Goal: Information Seeking & Learning: Learn about a topic

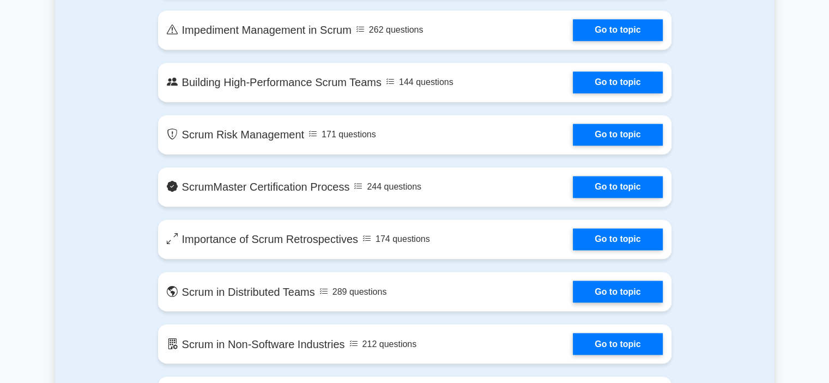
scroll to position [1787, 0]
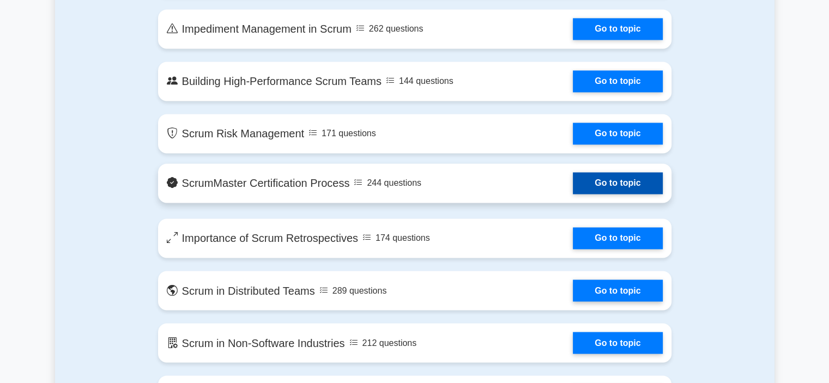
click at [620, 172] on link "Go to topic" at bounding box center [617, 183] width 89 height 22
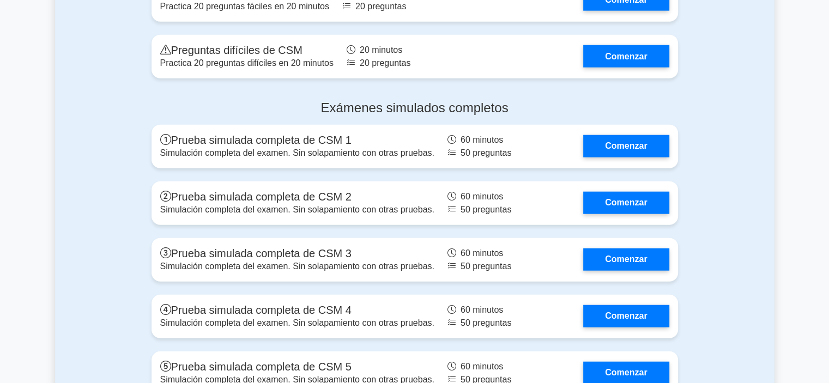
scroll to position [2611, 0]
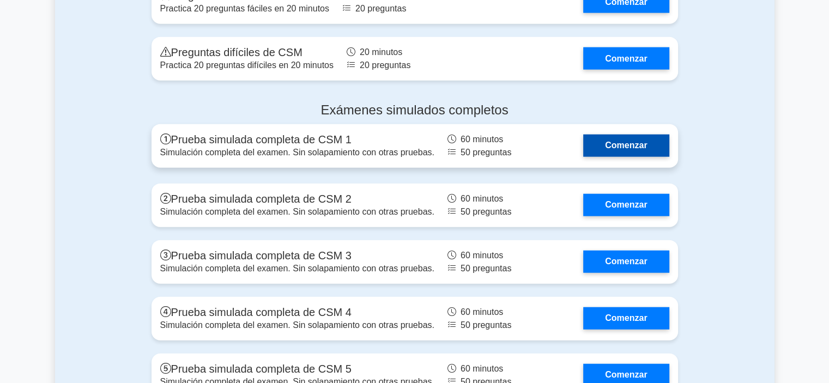
click at [630, 150] on link "Comenzar" at bounding box center [626, 146] width 86 height 22
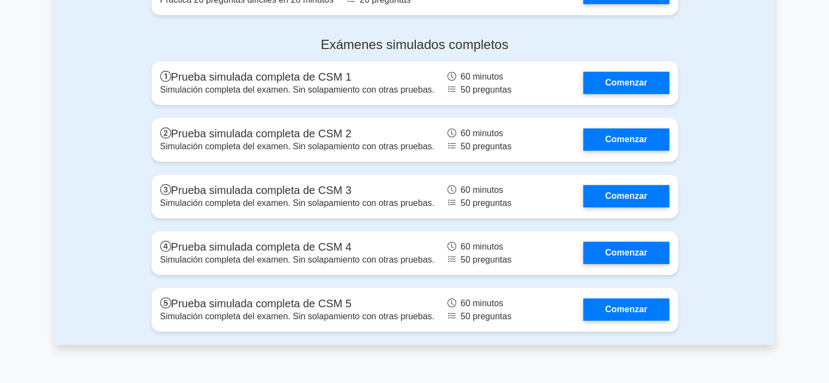
scroll to position [2680, 0]
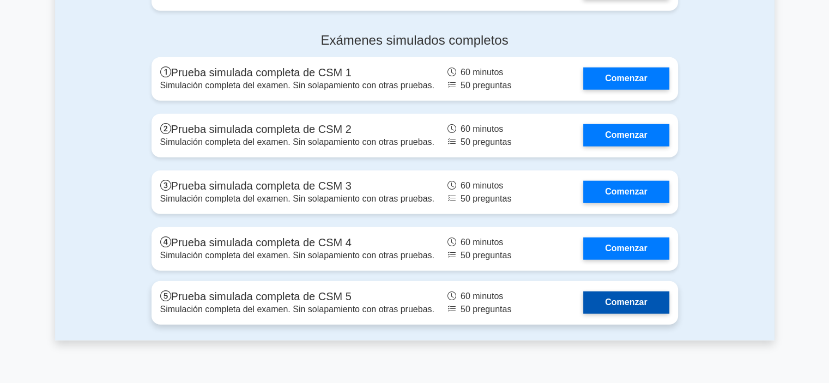
click at [583, 294] on link "Comenzar" at bounding box center [626, 302] width 86 height 22
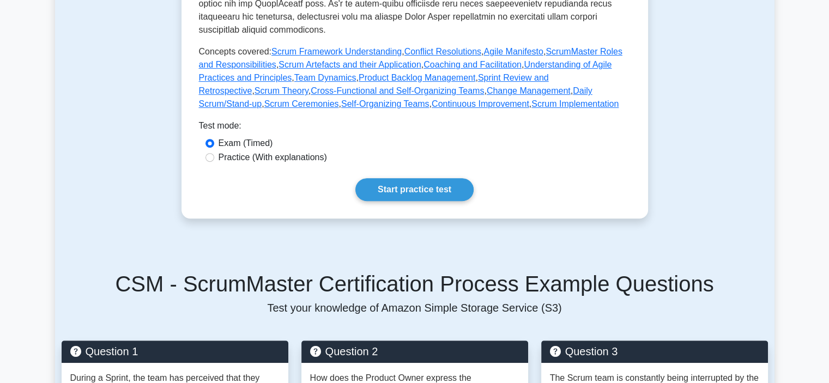
scroll to position [479, 0]
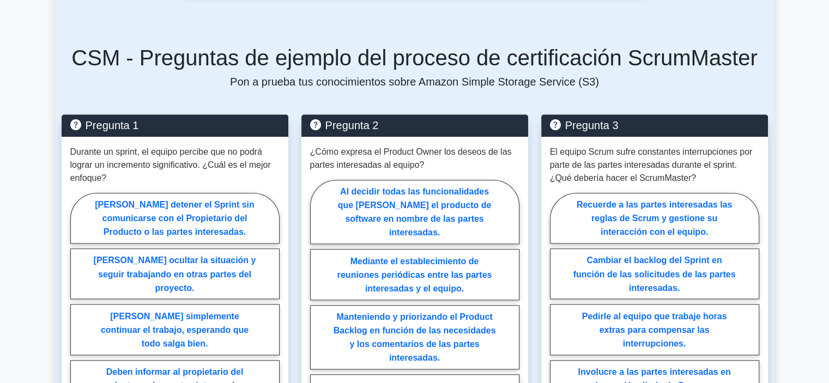
scroll to position [741, 0]
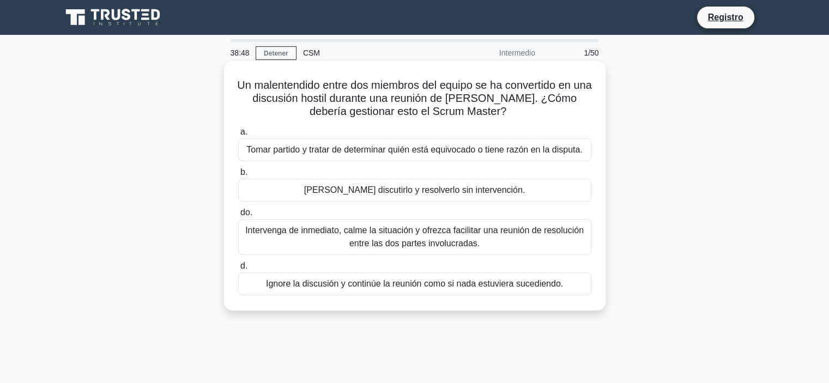
click at [353, 237] on font "Intervenga de inmediato, calme la situación y ofrezca facilitar una reunión de …" at bounding box center [414, 237] width 338 height 22
click at [238, 216] on input "do. Intervenga de inmediato, calme la situación y ofrezca facilitar una reunión…" at bounding box center [238, 212] width 0 height 7
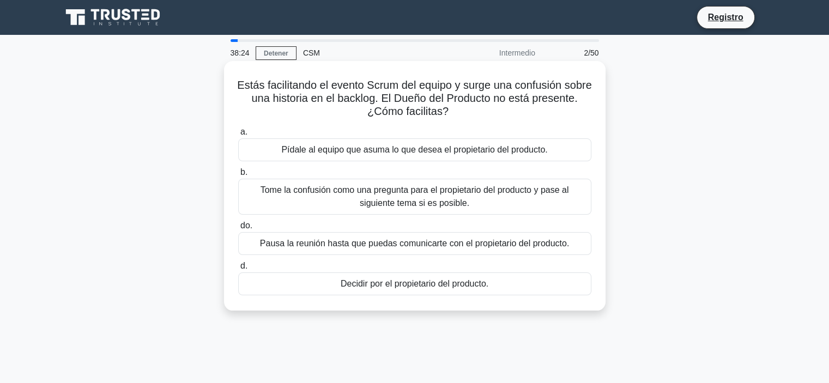
drag, startPoint x: 425, startPoint y: 239, endPoint x: 392, endPoint y: 249, distance: 34.6
click at [392, 248] on font "Pausa la reunión hasta que puedas comunicarte con el propietario del producto." at bounding box center [414, 243] width 309 height 9
click at [434, 247] on font "Pausa la reunión hasta que puedas comunicarte con el propietario del producto." at bounding box center [414, 243] width 309 height 9
click at [238, 229] on input "do. Pausa la reunión hasta que puedas comunicarte con el propietario del produc…" at bounding box center [238, 225] width 0 height 7
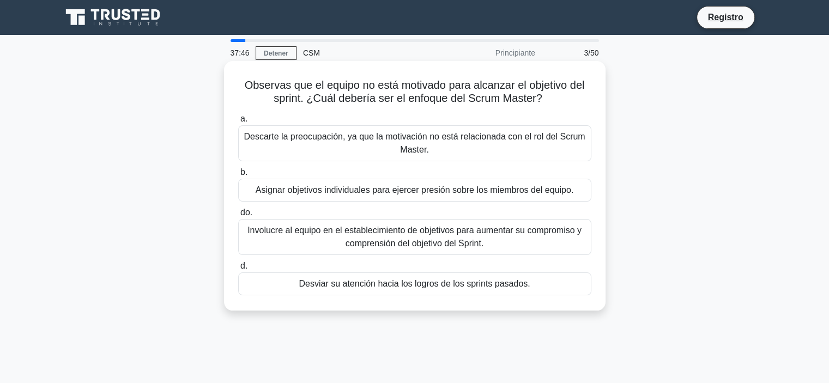
click at [429, 239] on font "Involucre al equipo en el establecimiento de objetivos para aumentar su comprom…" at bounding box center [414, 237] width 334 height 22
click at [238, 216] on input "do. Involucre al equipo en el establecimiento de objetivos para aumentar su com…" at bounding box center [238, 212] width 0 height 7
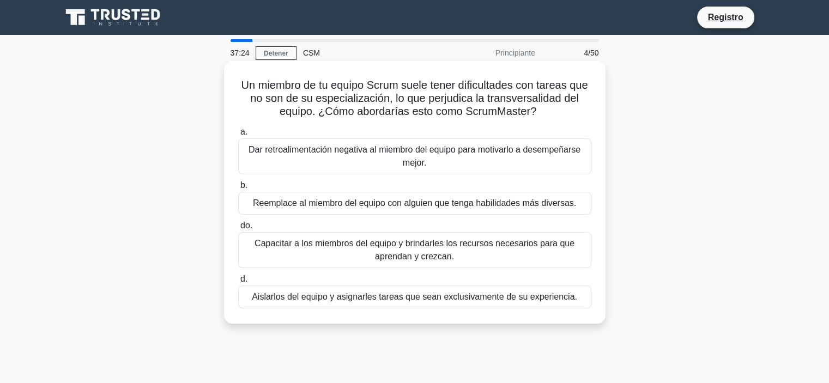
click at [360, 255] on font "Capacitar a los miembros del equipo y brindarles los recursos necesarios para q…" at bounding box center [414, 250] width 343 height 26
click at [238, 229] on input "do. Capacitar a los miembros del equipo y brindarles los recursos necesarios pa…" at bounding box center [238, 225] width 0 height 7
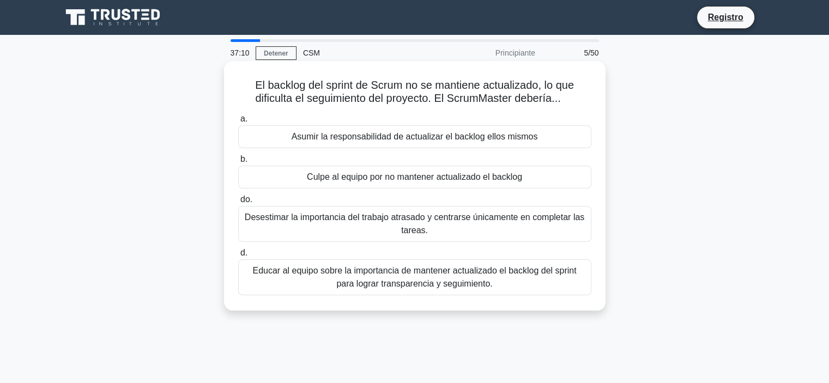
click at [362, 277] on font "Educar al equipo sobre la importancia de mantener actualizado el backlog del sp…" at bounding box center [414, 277] width 343 height 26
click at [238, 257] on input "d. Educar al equipo sobre la importancia de mantener actualizado el backlog del…" at bounding box center [238, 253] width 0 height 7
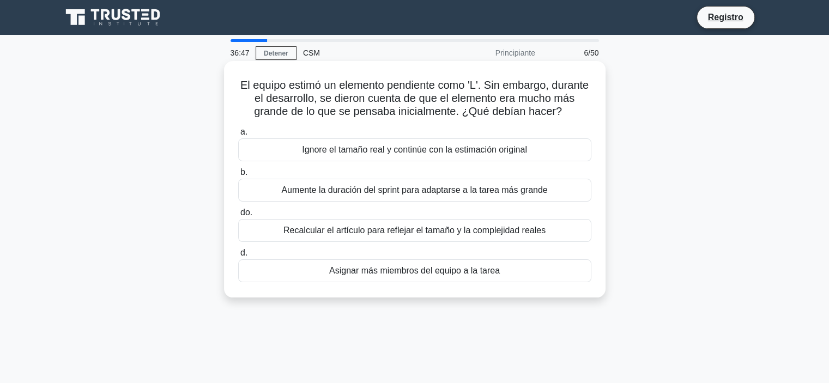
click at [379, 236] on font "Recalcular el artículo para reflejar el tamaño y la complejidad reales" at bounding box center [414, 230] width 262 height 13
click at [238, 216] on input "do. Recalcular el artículo para reflejar el tamaño y la complejidad reales" at bounding box center [238, 212] width 0 height 7
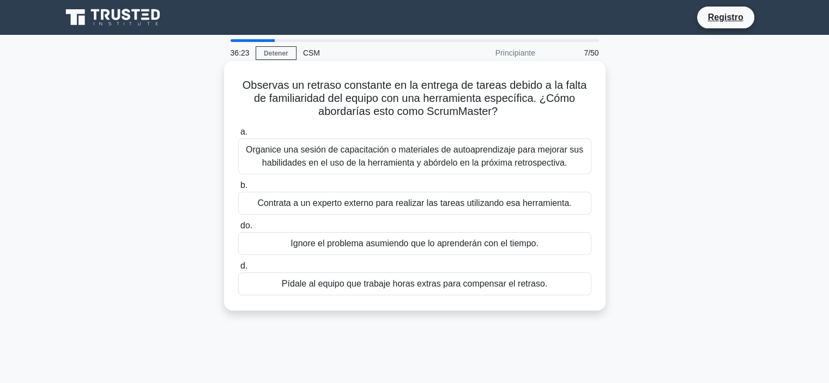
click at [353, 153] on font "Organice una sesión de capacitación o materiales de autoaprendizaje para mejora…" at bounding box center [414, 156] width 337 height 22
click at [238, 136] on input "a. Organice una sesión de capacitación o materiales de autoaprendizaje para mej…" at bounding box center [238, 132] width 0 height 7
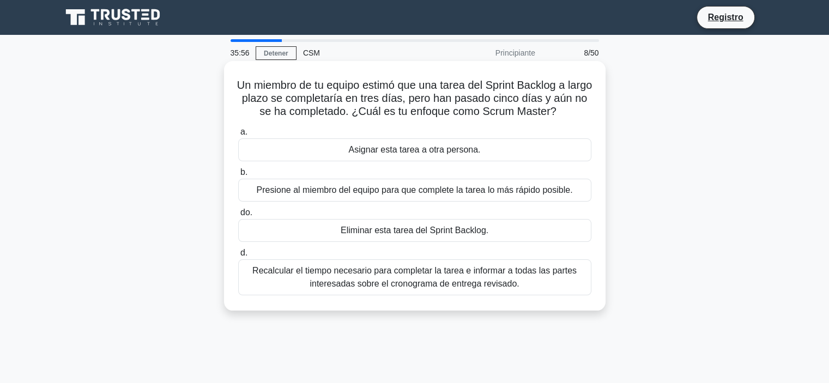
click at [375, 281] on font "Recalcular el tiempo necesario para completar la tarea e informar a todas las p…" at bounding box center [414, 277] width 324 height 22
click at [238, 257] on input "d. Recalcular el tiempo necesario para completar la tarea e informar a todas la…" at bounding box center [238, 253] width 0 height 7
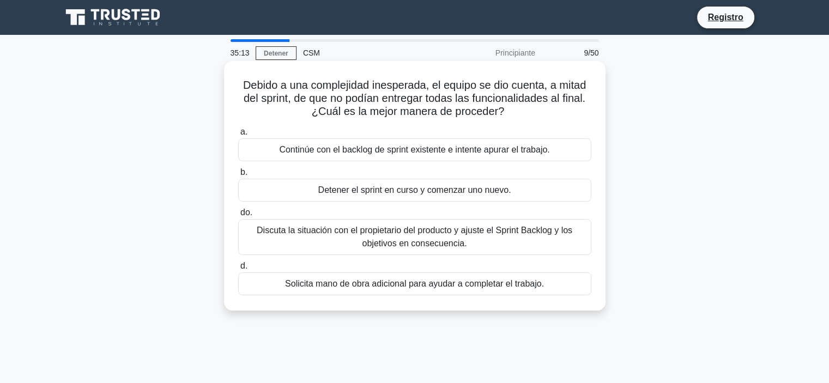
click at [510, 236] on font "Discuta la situación con el propietario del producto y ajuste el Sprint Backlog…" at bounding box center [414, 237] width 343 height 26
click at [238, 216] on input "do. Discuta la situación con el propietario del producto y ajuste el Sprint Bac…" at bounding box center [238, 212] width 0 height 7
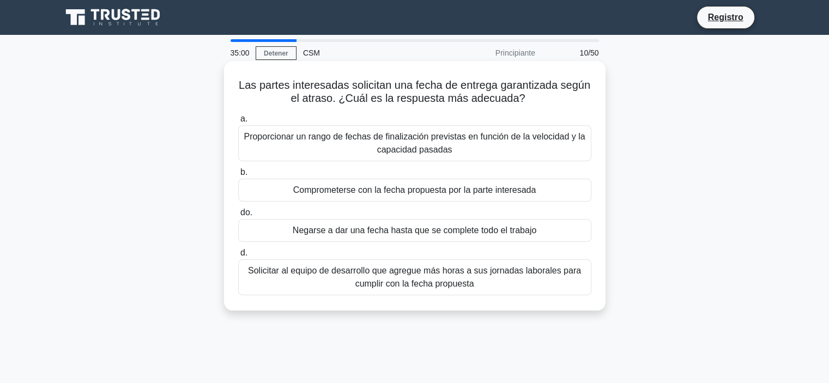
click at [410, 148] on font "Proporcionar un rango de fechas de finalización previstas en función de la velo…" at bounding box center [414, 143] width 341 height 22
click at [238, 123] on input "a. Proporcionar un rango de fechas de finalización previstas en función de la v…" at bounding box center [238, 118] width 0 height 7
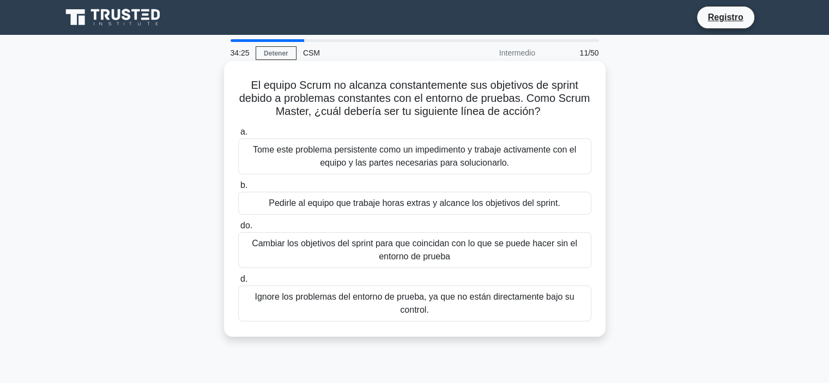
drag, startPoint x: 414, startPoint y: 215, endPoint x: 422, endPoint y: 242, distance: 28.8
click at [422, 242] on div "a. Tome este problema persistente como un impedimento y trabaje activamente con…" at bounding box center [415, 223] width 366 height 200
click at [414, 166] on font "Tome este problema persistente como un impedimento y trabaje activamente con el…" at bounding box center [414, 156] width 323 height 22
click at [238, 136] on input "a. Tome este problema persistente como un impedimento y trabaje activamente con…" at bounding box center [238, 132] width 0 height 7
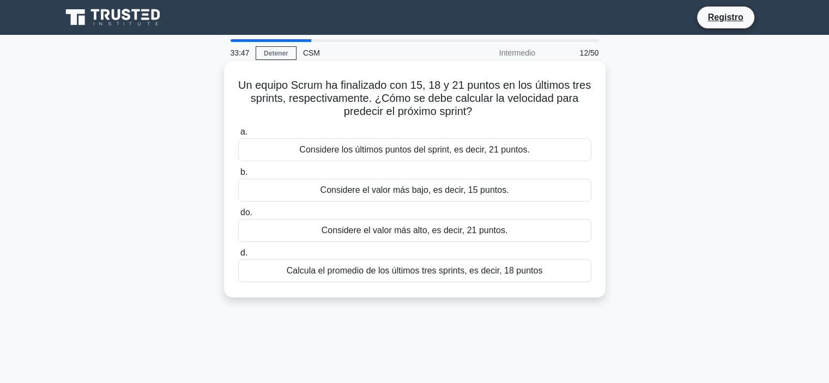
click at [455, 282] on div "Calcula el promedio de los últimos tres sprints, es decir, 18 puntos" at bounding box center [414, 270] width 353 height 23
click at [238, 257] on input "d. Calcula el promedio de los últimos tres sprints, es decir, 18 puntos" at bounding box center [238, 253] width 0 height 7
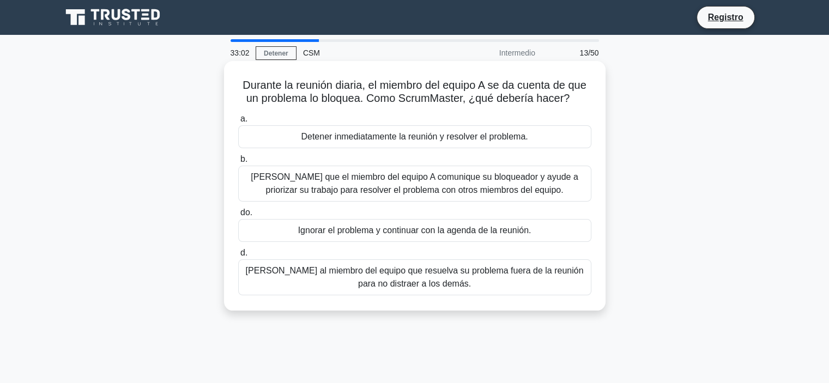
click at [413, 188] on font "Deje que el miembro del equipo A comunique su bloqueador y ayude a priorizar su…" at bounding box center [414, 183] width 327 height 22
click at [238, 163] on input "b. Deje que el miembro del equipo A comunique su bloqueador y ayude a priorizar…" at bounding box center [238, 159] width 0 height 7
